Goal: Task Accomplishment & Management: Use online tool/utility

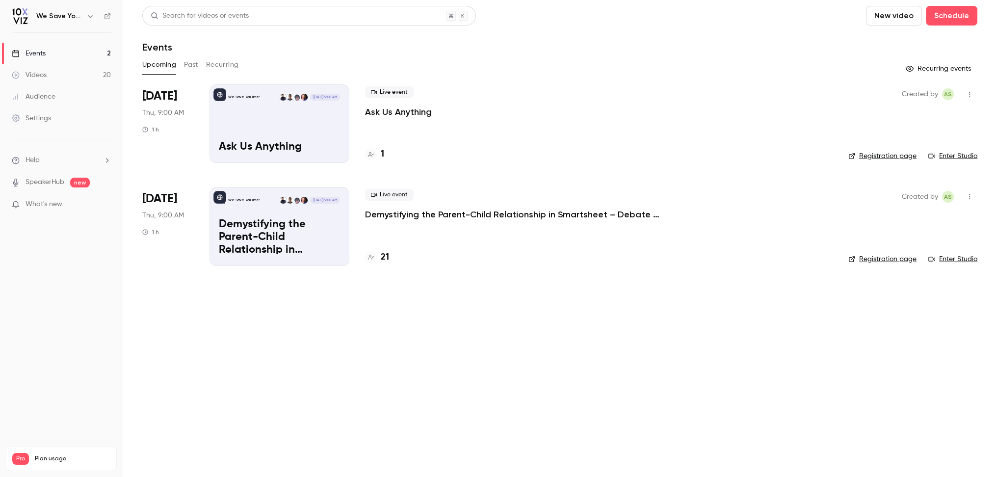
click at [376, 110] on p "Ask Us Anything" at bounding box center [398, 112] width 67 height 12
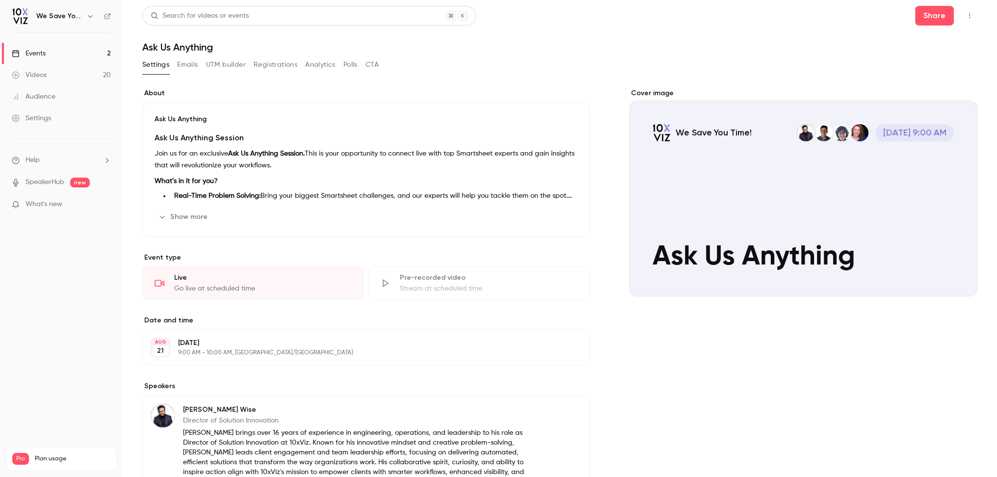
click at [564, 213] on button "Edit" at bounding box center [560, 217] width 36 height 16
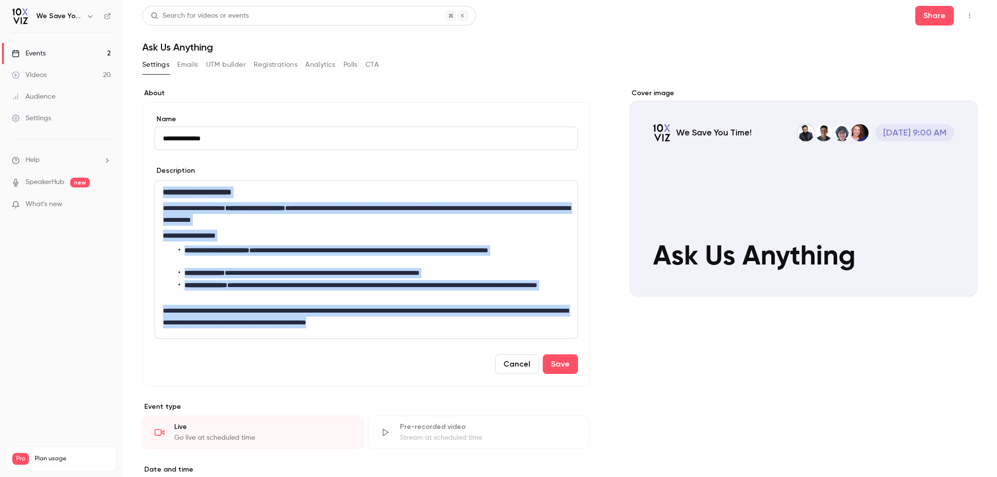
drag, startPoint x: 450, startPoint y: 320, endPoint x: 161, endPoint y: 190, distance: 316.9
click at [161, 190] on div "**********" at bounding box center [366, 259] width 422 height 157
copy div "**********"
click at [88, 52] on link "Events 2" at bounding box center [61, 54] width 123 height 22
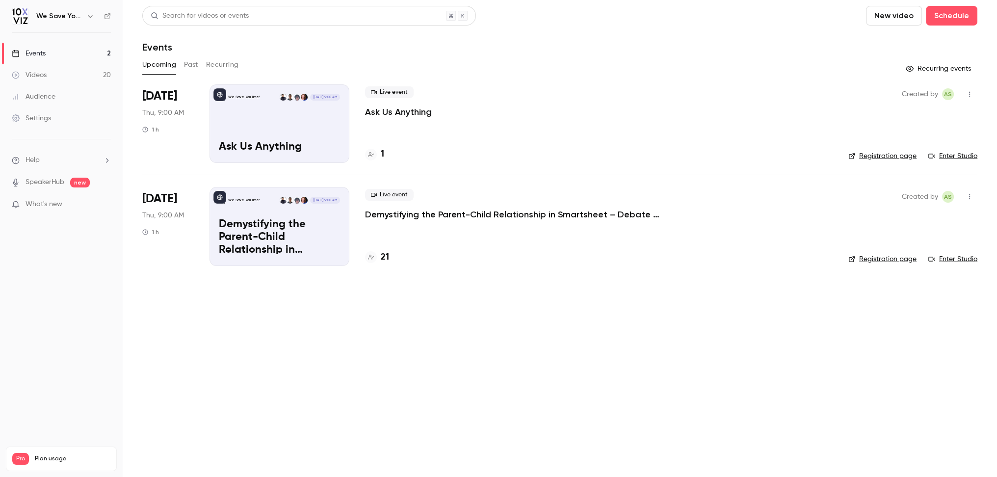
click at [404, 109] on p "Ask Us Anything" at bounding box center [398, 112] width 67 height 12
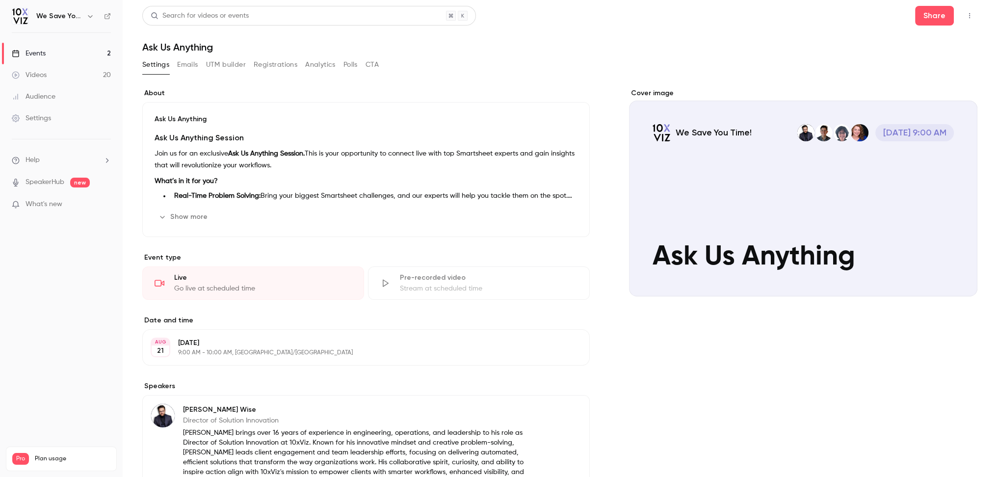
click at [78, 55] on link "Events 2" at bounding box center [61, 54] width 123 height 22
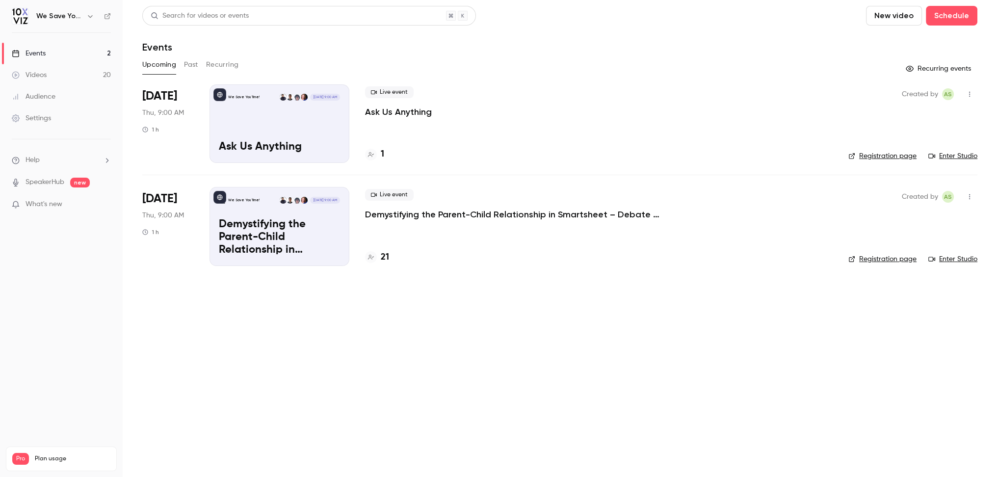
click at [881, 154] on link "Registration page" at bounding box center [882, 156] width 68 height 10
click at [388, 114] on p "Ask Us Anything" at bounding box center [398, 112] width 67 height 12
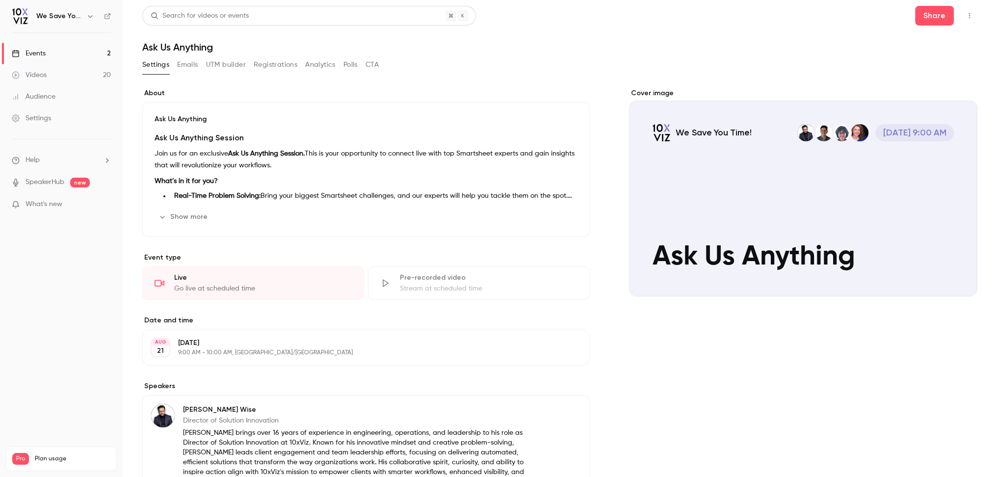
click at [231, 68] on button "UTM builder" at bounding box center [226, 65] width 40 height 16
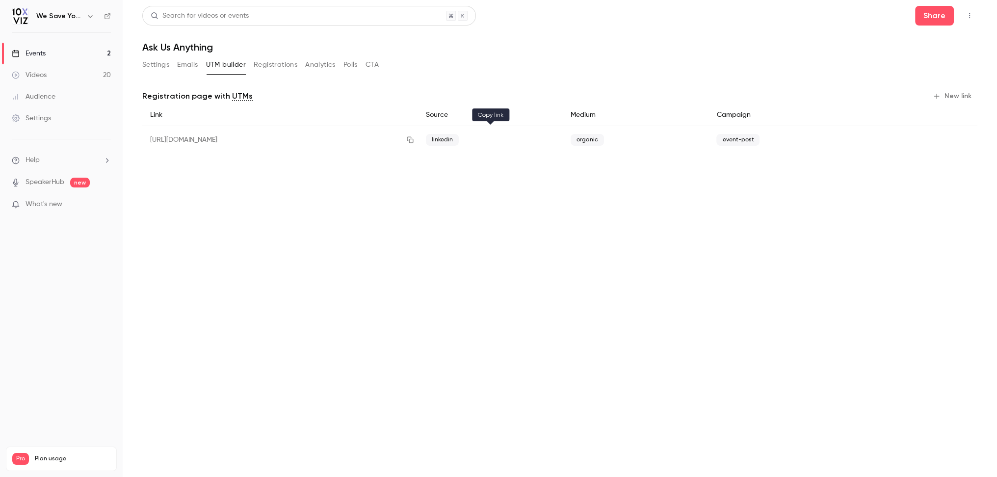
click at [418, 138] on button "button" at bounding box center [410, 140] width 16 height 16
click at [934, 93] on icon "button" at bounding box center [937, 96] width 8 height 8
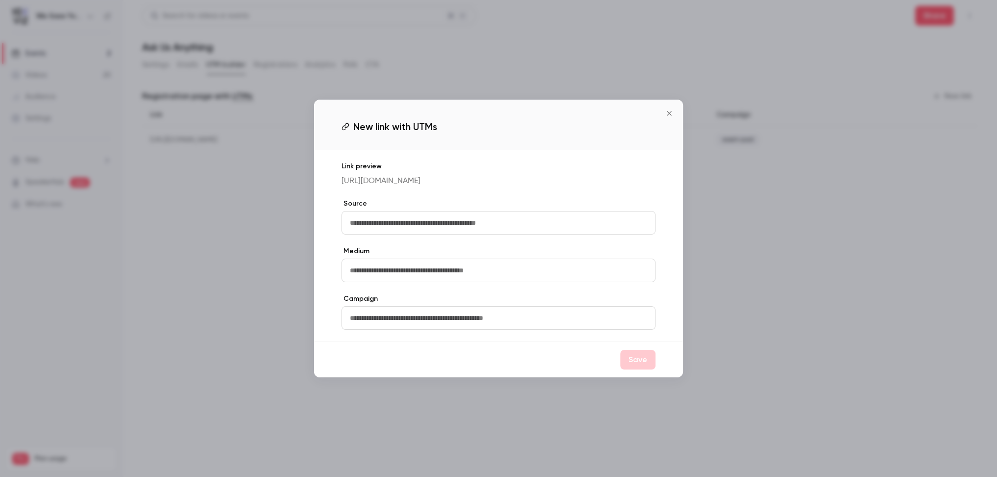
click at [577, 222] on input "text" at bounding box center [498, 223] width 314 height 24
type input "********"
click at [636, 356] on button "Save" at bounding box center [637, 360] width 35 height 20
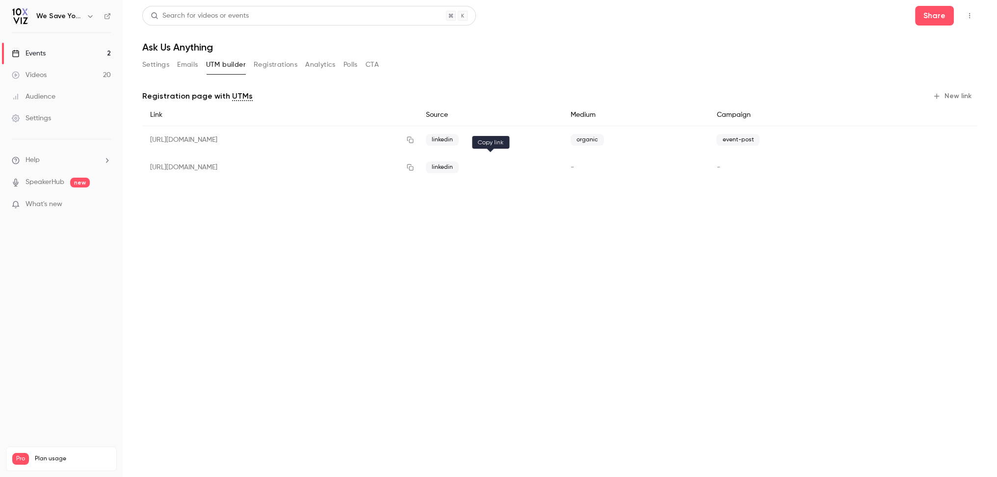
click at [414, 167] on icon "button" at bounding box center [410, 167] width 8 height 7
click at [28, 53] on div "Events" at bounding box center [29, 54] width 34 height 10
